Goal: Information Seeking & Learning: Find specific fact

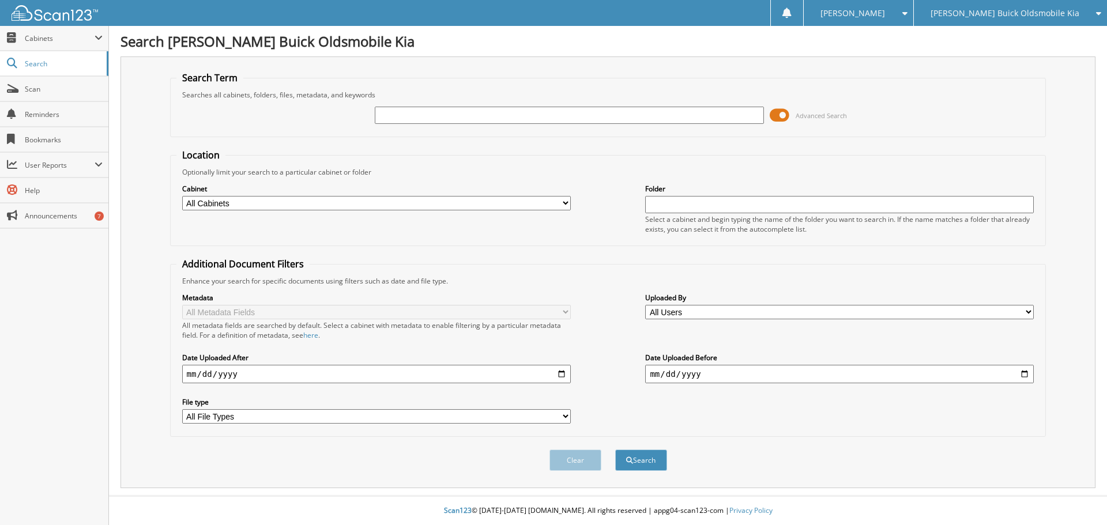
click at [506, 114] on input "text" at bounding box center [569, 115] width 389 height 17
type input "42956"
click at [615, 450] on button "Search" at bounding box center [641, 460] width 52 height 21
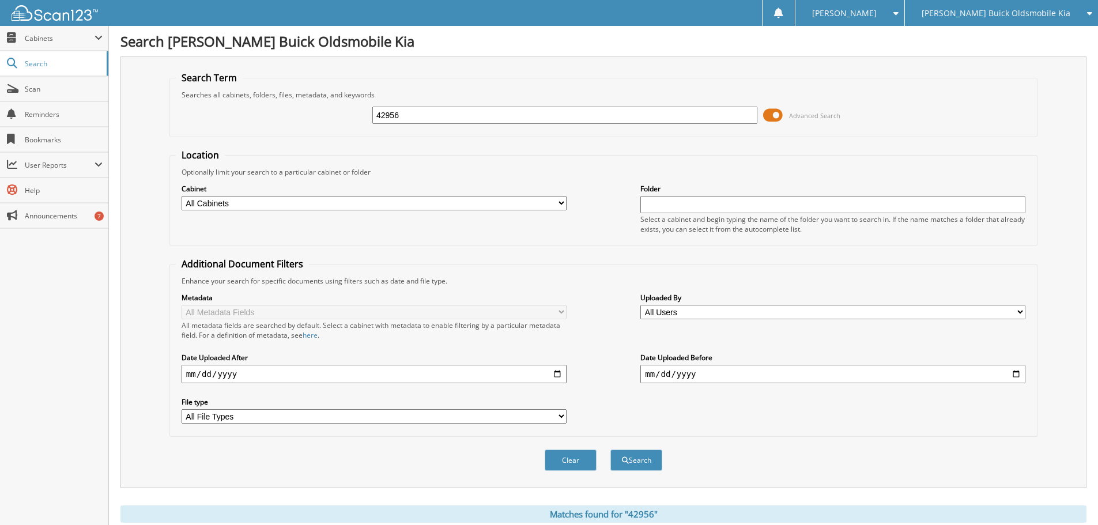
click at [1013, 17] on span "[PERSON_NAME] Buick Oldsmobile Kia" at bounding box center [996, 13] width 149 height 7
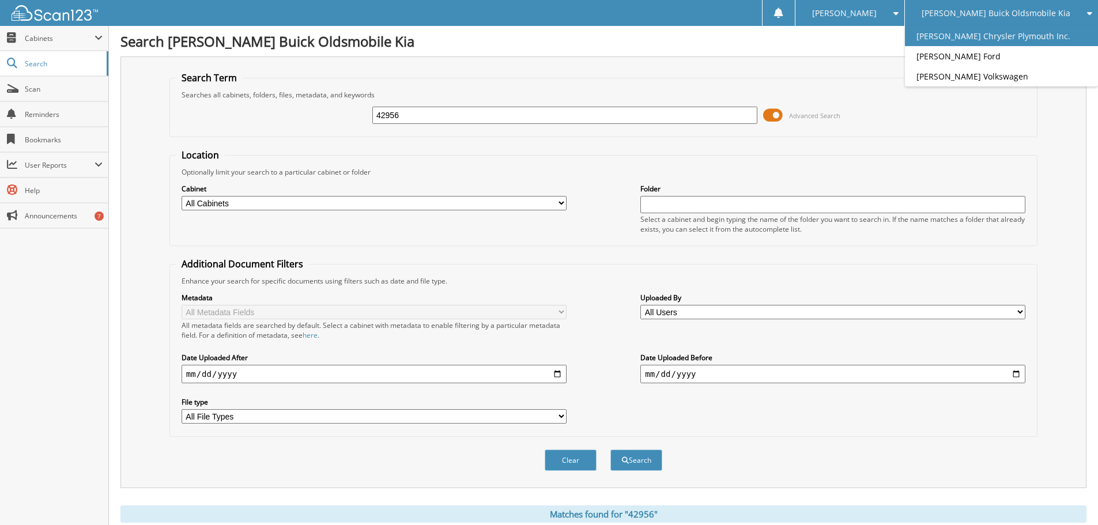
click at [1001, 36] on link "[PERSON_NAME] Chrysler Plymouth Inc." at bounding box center [1001, 36] width 193 height 20
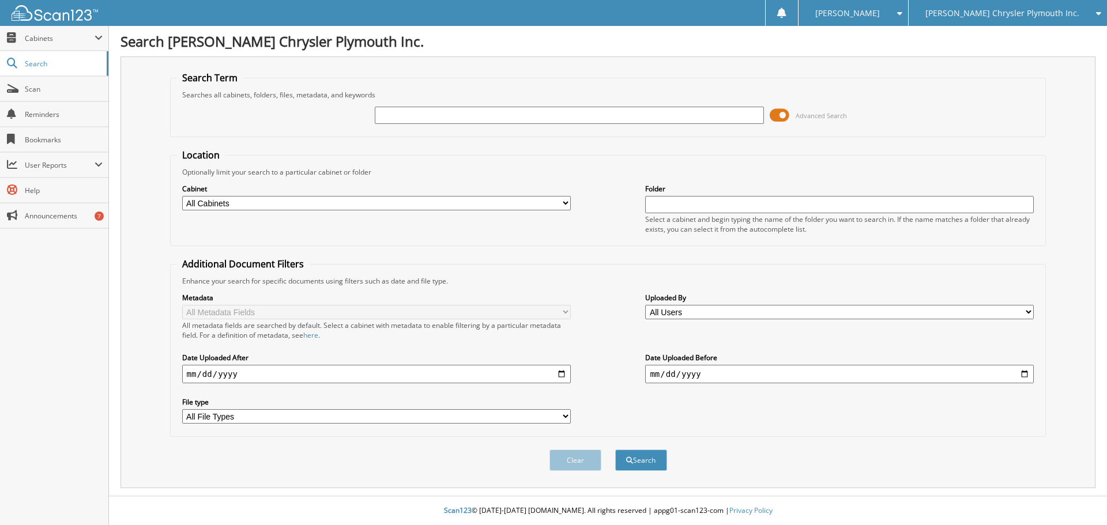
click at [556, 107] on input "text" at bounding box center [569, 115] width 389 height 17
type input "42956"
click at [615, 450] on button "Search" at bounding box center [641, 460] width 52 height 21
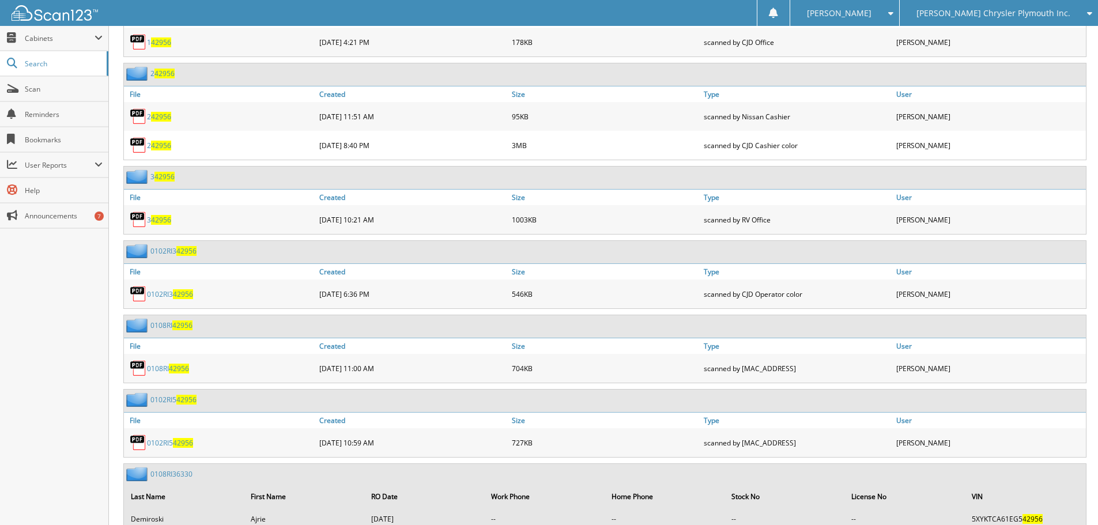
scroll to position [692, 0]
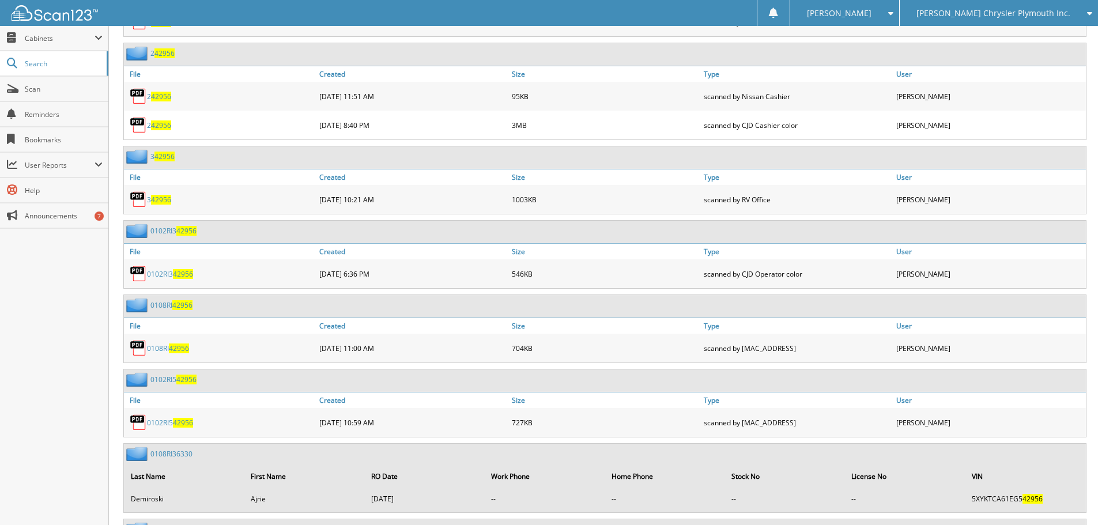
click at [175, 342] on div "0108RI 42956" at bounding box center [220, 348] width 193 height 23
click at [178, 349] on span "42956" at bounding box center [179, 349] width 20 height 10
